Goal: Task Accomplishment & Management: Manage account settings

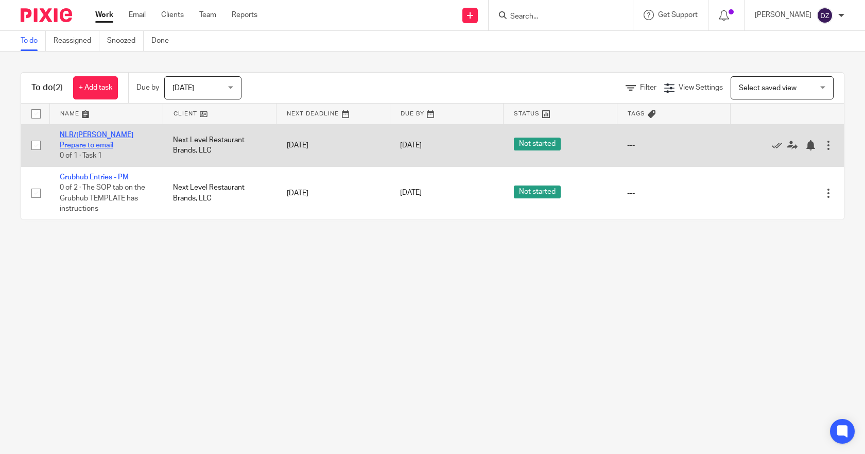
click at [92, 132] on link "NLR/Powell Margins Prepare to email" at bounding box center [97, 140] width 74 height 18
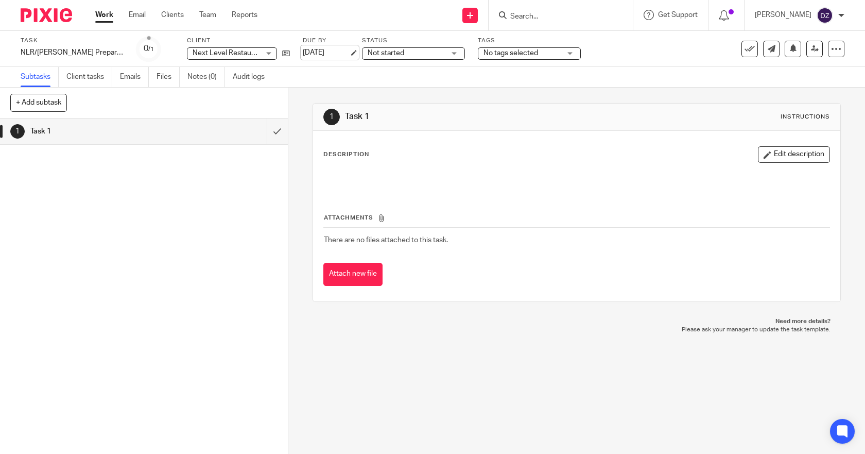
click at [318, 50] on link "[DATE]" at bounding box center [326, 52] width 46 height 11
click at [102, 12] on link "Work" at bounding box center [104, 15] width 18 height 10
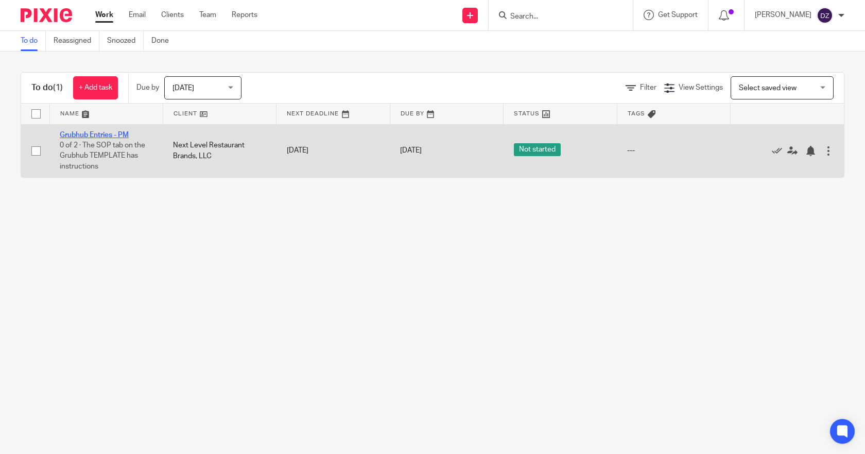
click at [102, 134] on link "Grubhub Entries - PM" at bounding box center [94, 134] width 69 height 7
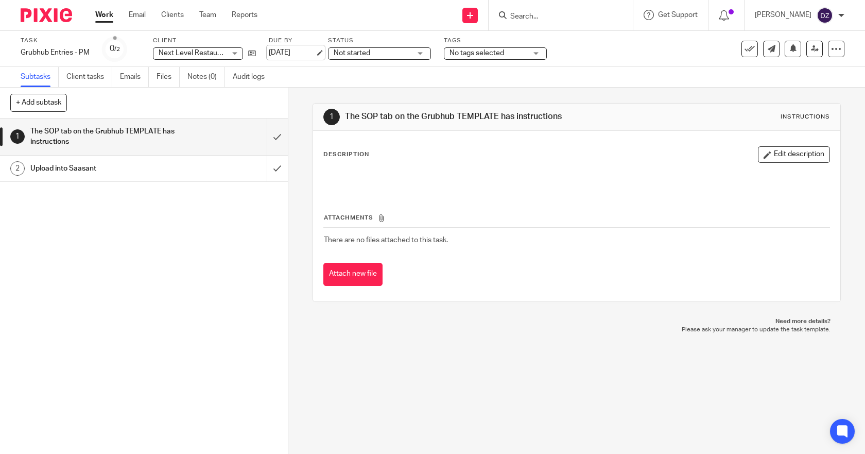
click at [306, 49] on link "[DATE]" at bounding box center [292, 52] width 46 height 11
click at [106, 13] on link "Work" at bounding box center [104, 15] width 18 height 10
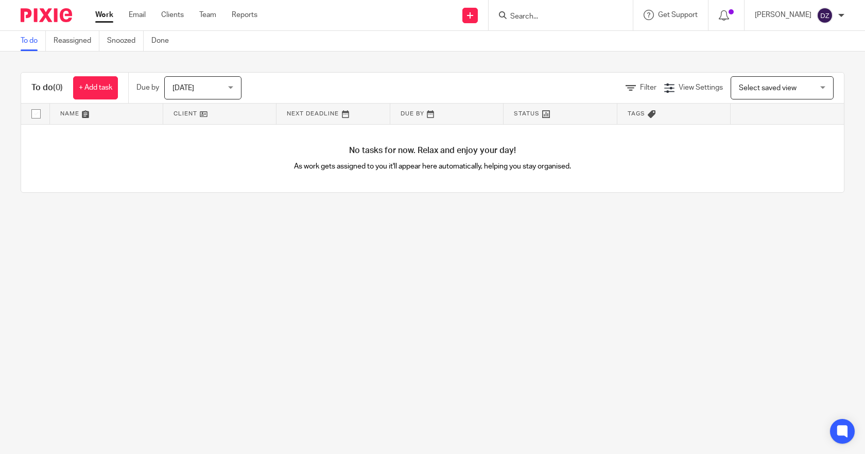
click at [235, 85] on div "[DATE] [DATE]" at bounding box center [202, 87] width 77 height 23
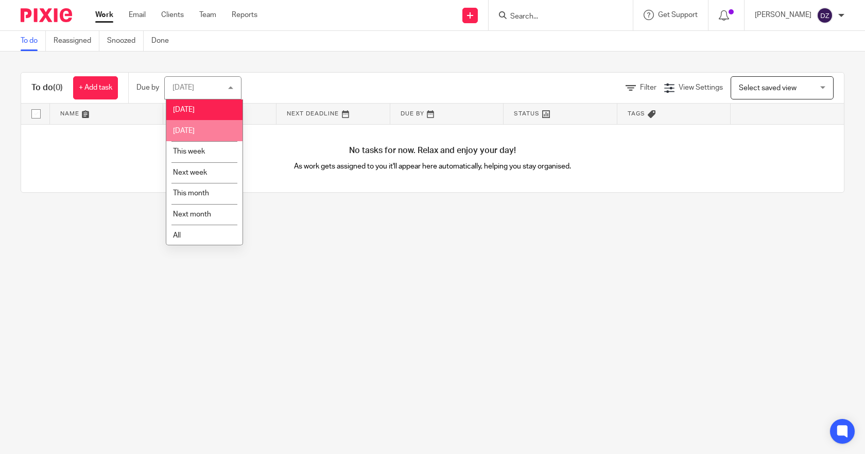
click at [205, 129] on li "[DATE]" at bounding box center [204, 130] width 76 height 21
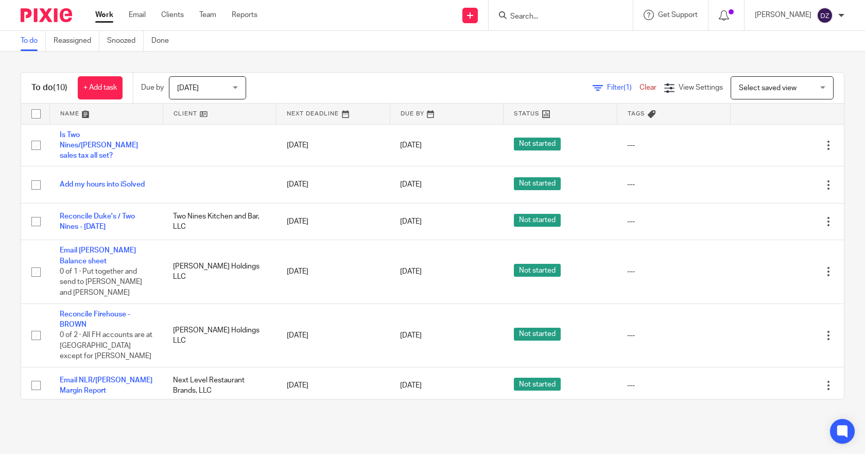
click at [199, 87] on span "[DATE]" at bounding box center [188, 87] width 22 height 7
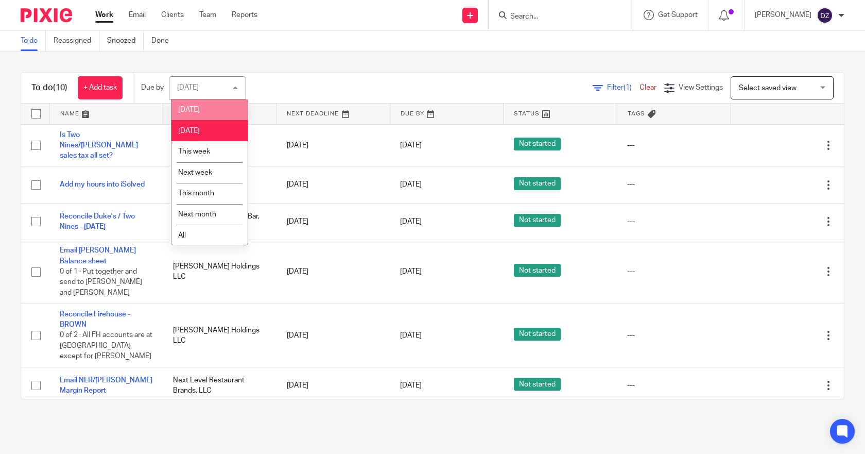
click at [195, 106] on span "[DATE]" at bounding box center [189, 109] width 22 height 7
